Goal: Communication & Community: Ask a question

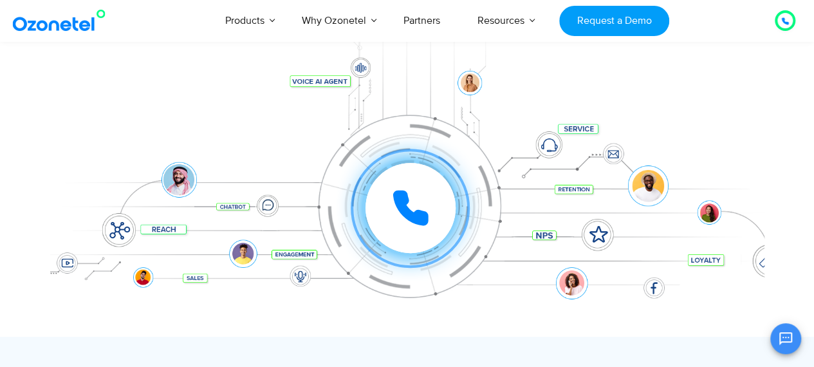
click at [410, 219] on icon at bounding box center [410, 208] width 32 height 32
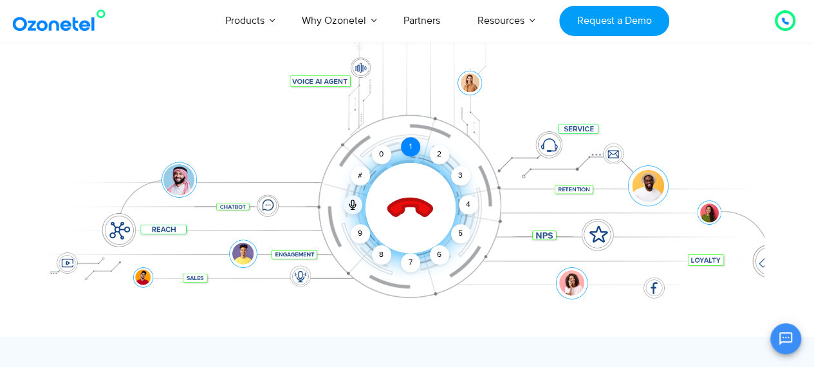
click at [416, 142] on div "1" at bounding box center [410, 146] width 19 height 19
click at [445, 161] on div "2" at bounding box center [439, 154] width 19 height 19
click at [432, 150] on div "2" at bounding box center [439, 154] width 19 height 19
click at [409, 212] on icon at bounding box center [410, 208] width 55 height 55
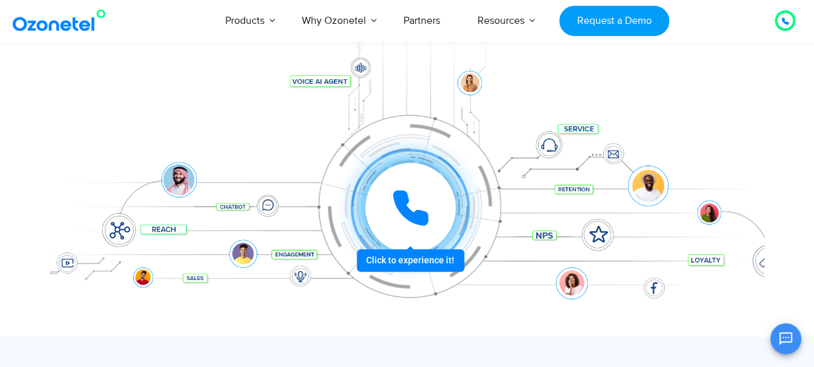
click at [405, 204] on icon at bounding box center [410, 208] width 32 height 32
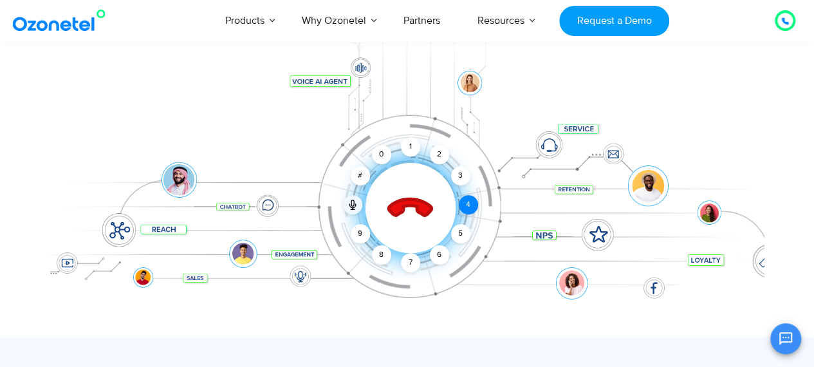
click at [463, 208] on div "4" at bounding box center [468, 204] width 19 height 19
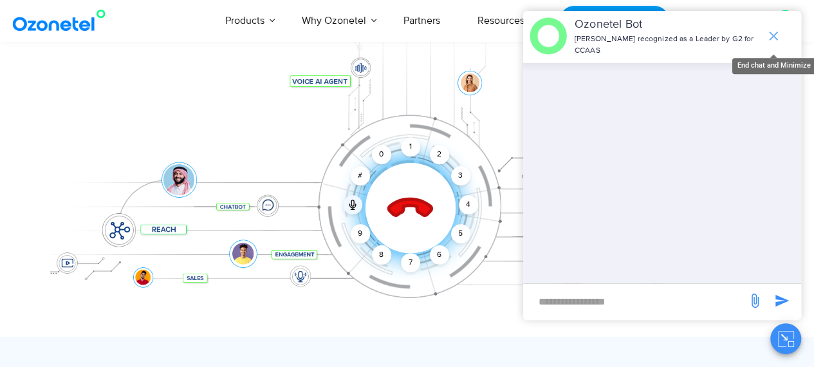
click at [776, 29] on icon "end chat or minimize" at bounding box center [773, 35] width 15 height 15
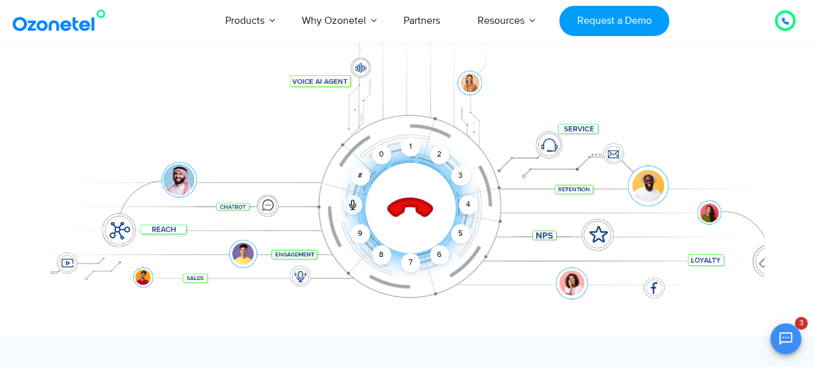
click at [784, 336] on icon "Open chat" at bounding box center [785, 338] width 15 height 15
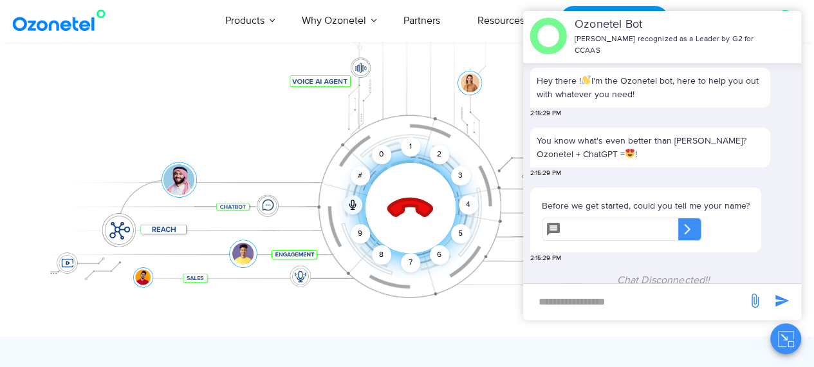
click at [805, 71] on div at bounding box center [407, 117] width 814 height 438
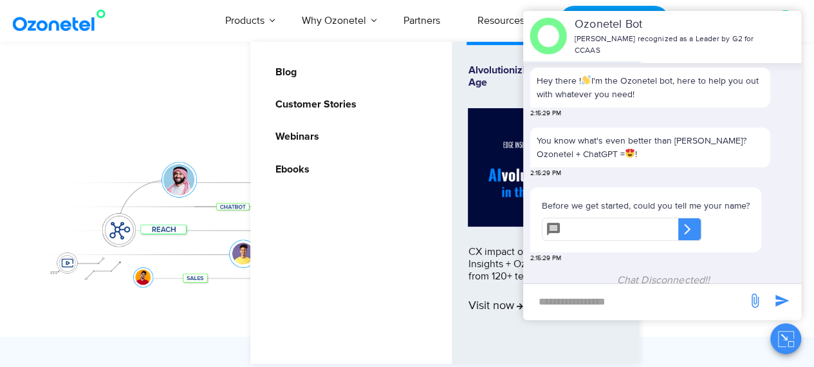
click at [475, 39] on li "Resources Blog Customer Stories Webinars Ebooks Alvolutionizing CX in the Digit…" at bounding box center [501, 20] width 84 height 42
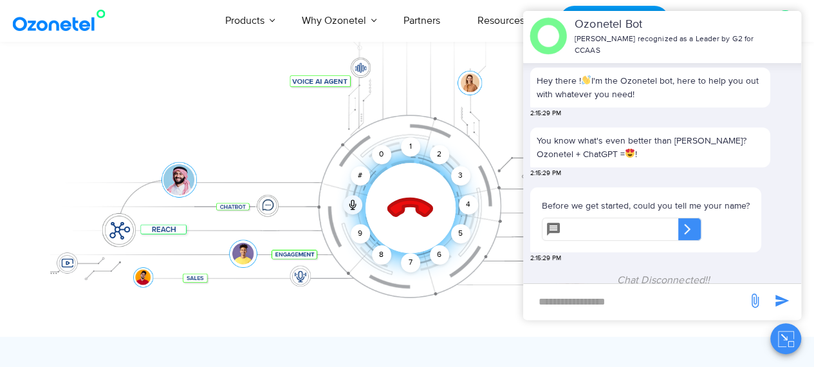
click at [199, 100] on div "Click to end call Call connected 1 2 3 4 5 6 7 8 9 # 0" at bounding box center [407, 182] width 714 height 219
click at [80, 100] on div "Click to end call Call connected 1 2 3 4 5 6 7 8 9 # 0" at bounding box center [407, 182] width 714 height 219
click at [467, 205] on div "4" at bounding box center [468, 204] width 19 height 19
click at [406, 204] on icon at bounding box center [409, 208] width 45 height 45
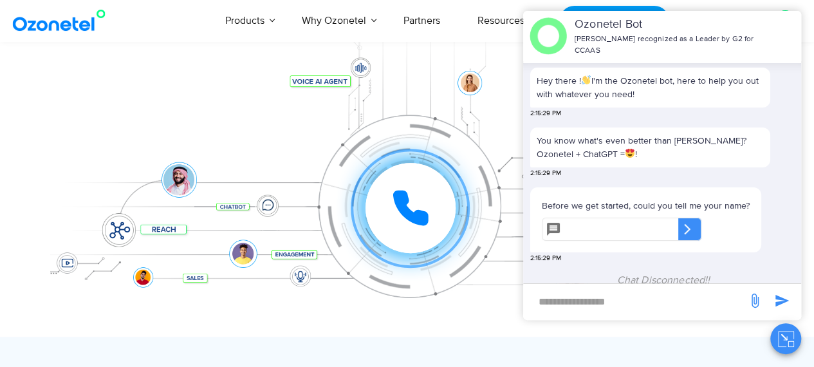
click at [481, 201] on div "Click to experience it! Call ended 1 2 3 4 5 6 7 8 9 # 0" at bounding box center [411, 181] width 708 height 51
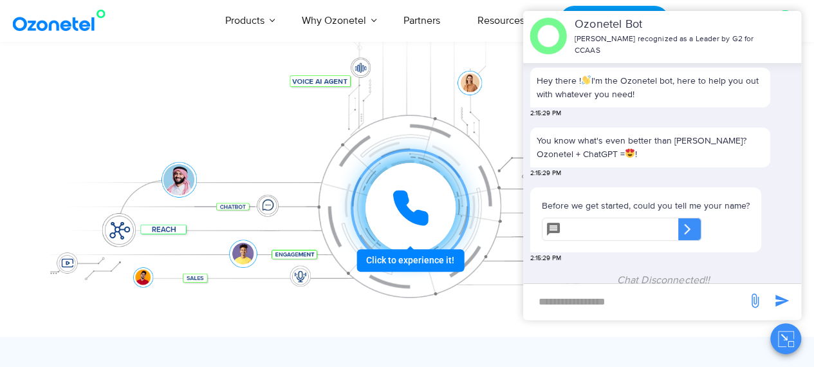
click at [439, 201] on div at bounding box center [410, 208] width 90 height 90
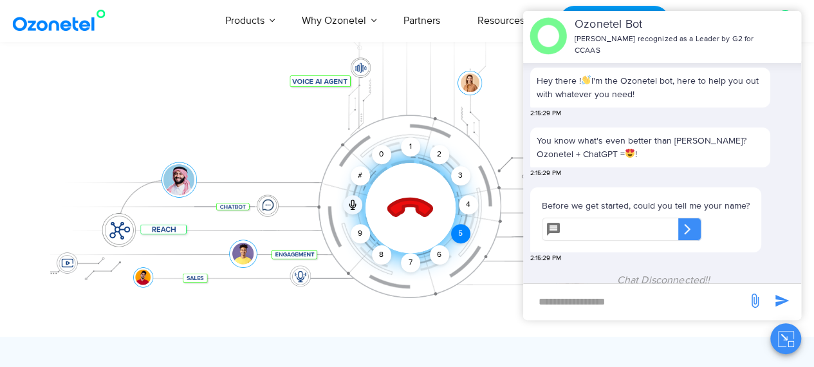
click at [462, 230] on div "5" at bounding box center [459, 233] width 19 height 19
click at [436, 152] on div "2" at bounding box center [439, 154] width 19 height 19
drag, startPoint x: 407, startPoint y: 213, endPoint x: 415, endPoint y: 213, distance: 8.4
click at [415, 213] on icon at bounding box center [410, 208] width 55 height 55
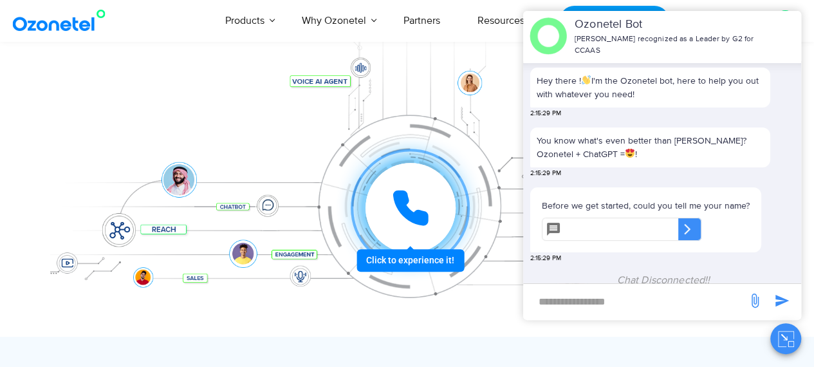
click at [401, 194] on icon at bounding box center [410, 208] width 32 height 32
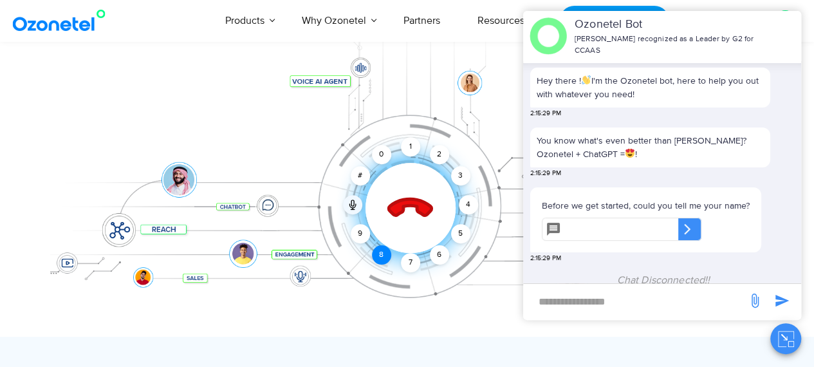
click at [381, 252] on div "8" at bounding box center [381, 254] width 19 height 19
click at [465, 201] on div "4" at bounding box center [468, 204] width 19 height 19
click at [460, 181] on div "3" at bounding box center [459, 175] width 19 height 19
click at [417, 199] on icon at bounding box center [409, 208] width 45 height 45
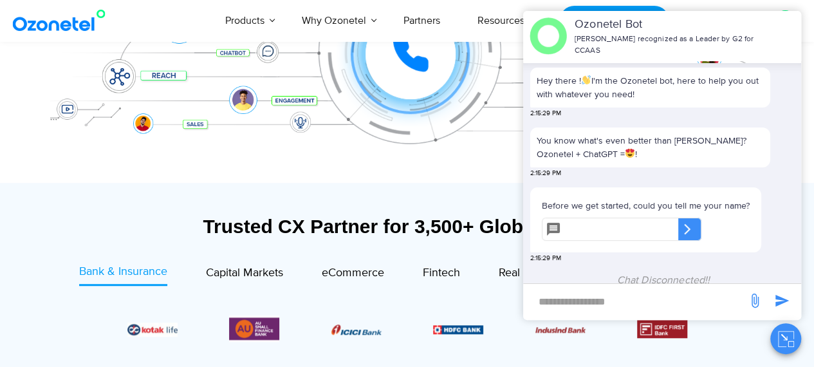
scroll to position [342, 0]
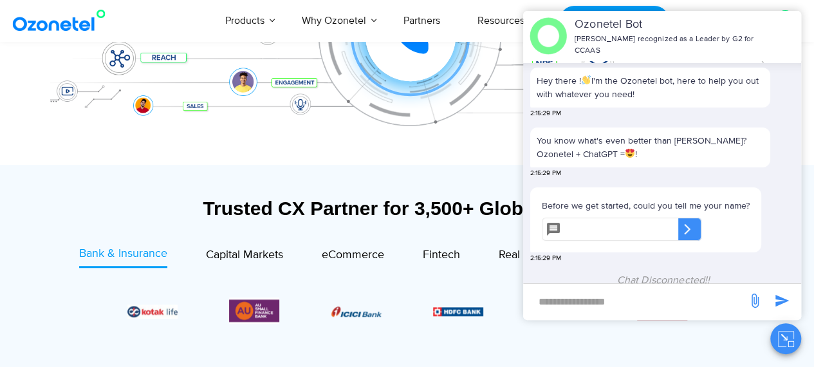
click at [781, 333] on icon "Close chat" at bounding box center [786, 339] width 16 height 16
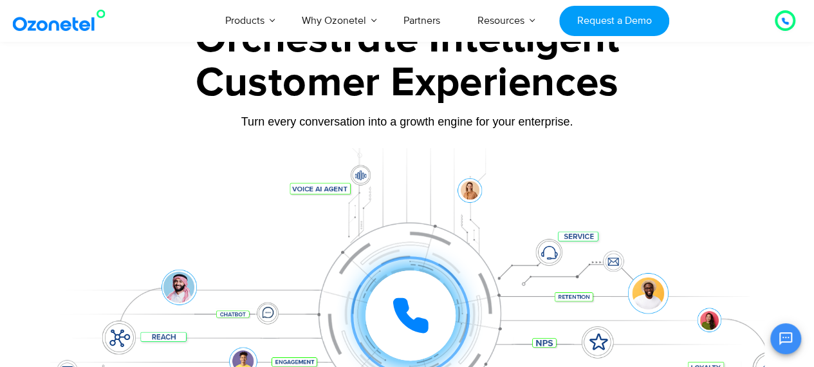
scroll to position [0, 0]
